Goal: Obtain resource: Obtain resource

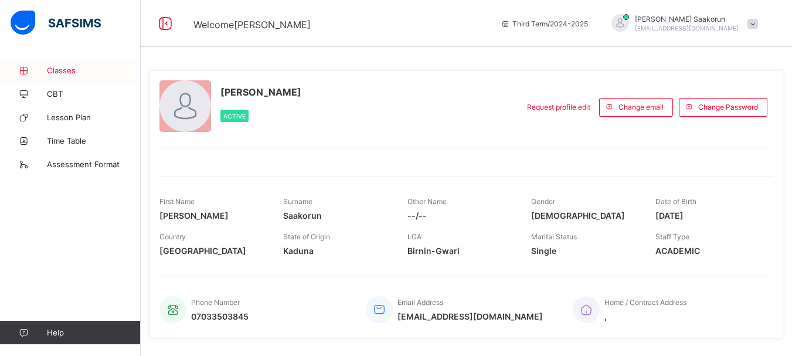
click at [56, 74] on span "Classes" at bounding box center [94, 70] width 94 height 9
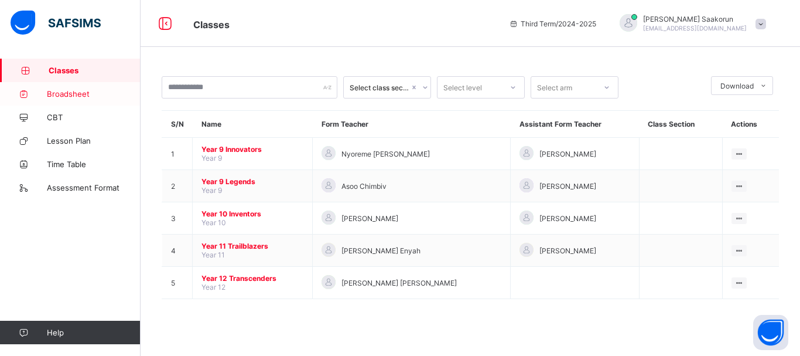
click at [66, 93] on span "Broadsheet" at bounding box center [94, 93] width 94 height 9
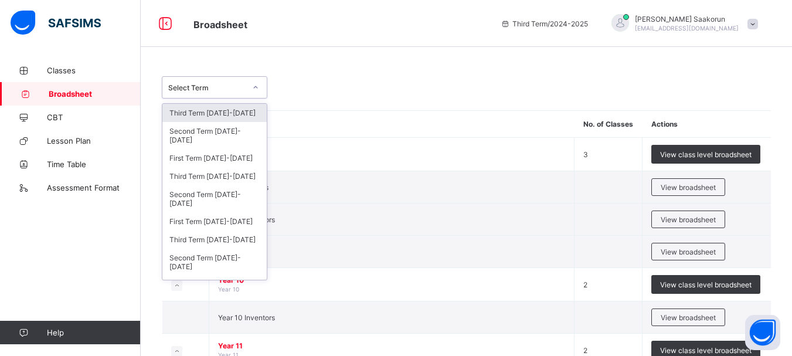
click at [254, 86] on icon at bounding box center [255, 87] width 7 height 12
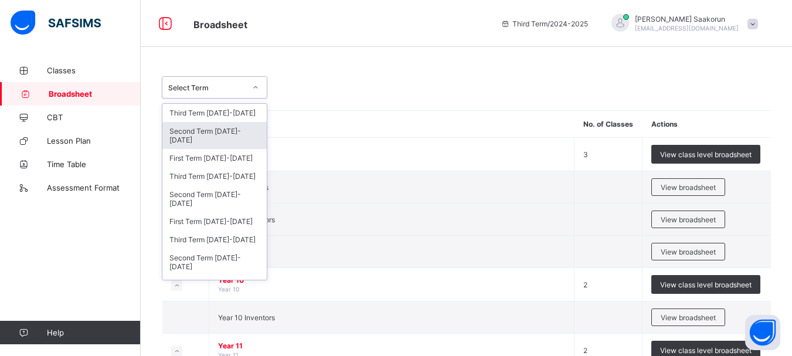
click at [204, 137] on div "Second Term [DATE]-[DATE]" at bounding box center [214, 135] width 104 height 27
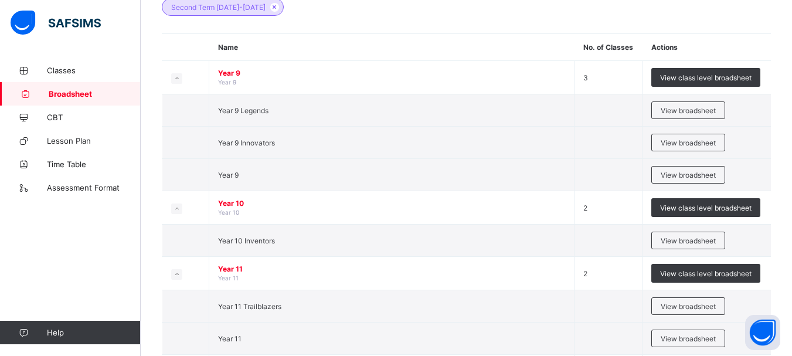
scroll to position [123, 0]
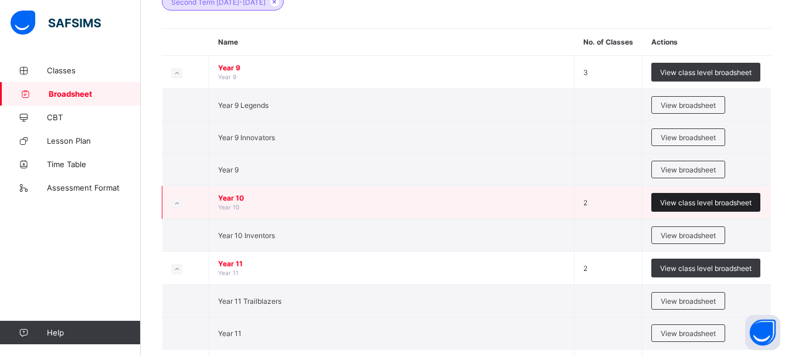
click at [725, 203] on span "View class level broadsheet" at bounding box center [705, 202] width 91 height 9
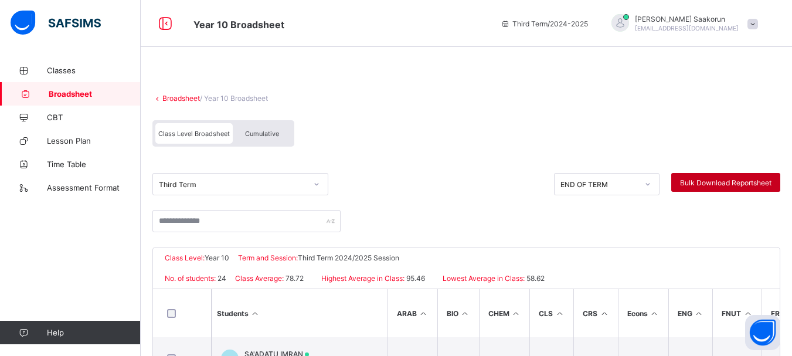
click at [710, 184] on span "Bulk Download Reportsheet" at bounding box center [725, 182] width 91 height 9
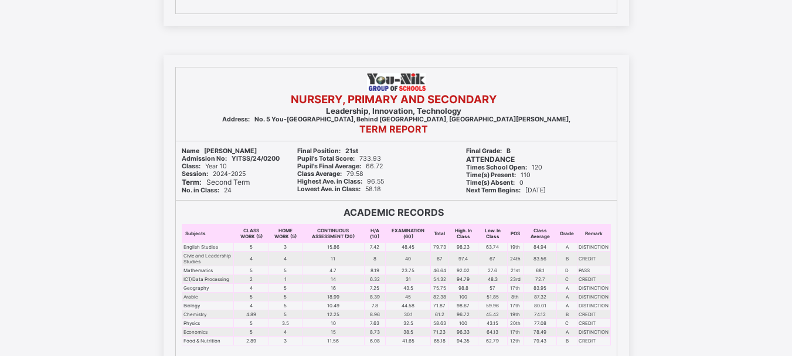
scroll to position [11548, 0]
